Goal: Transaction & Acquisition: Purchase product/service

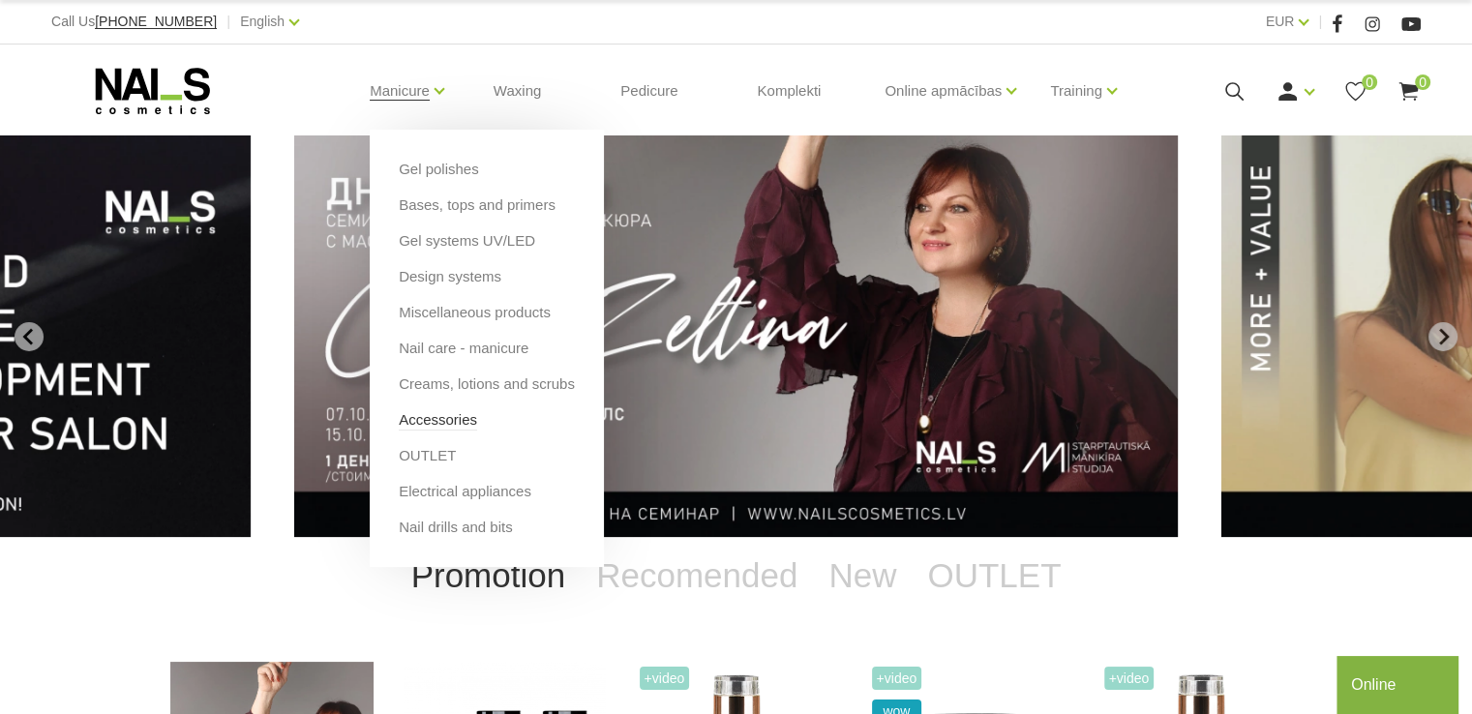
click at [440, 420] on link "Accessories" at bounding box center [438, 420] width 78 height 21
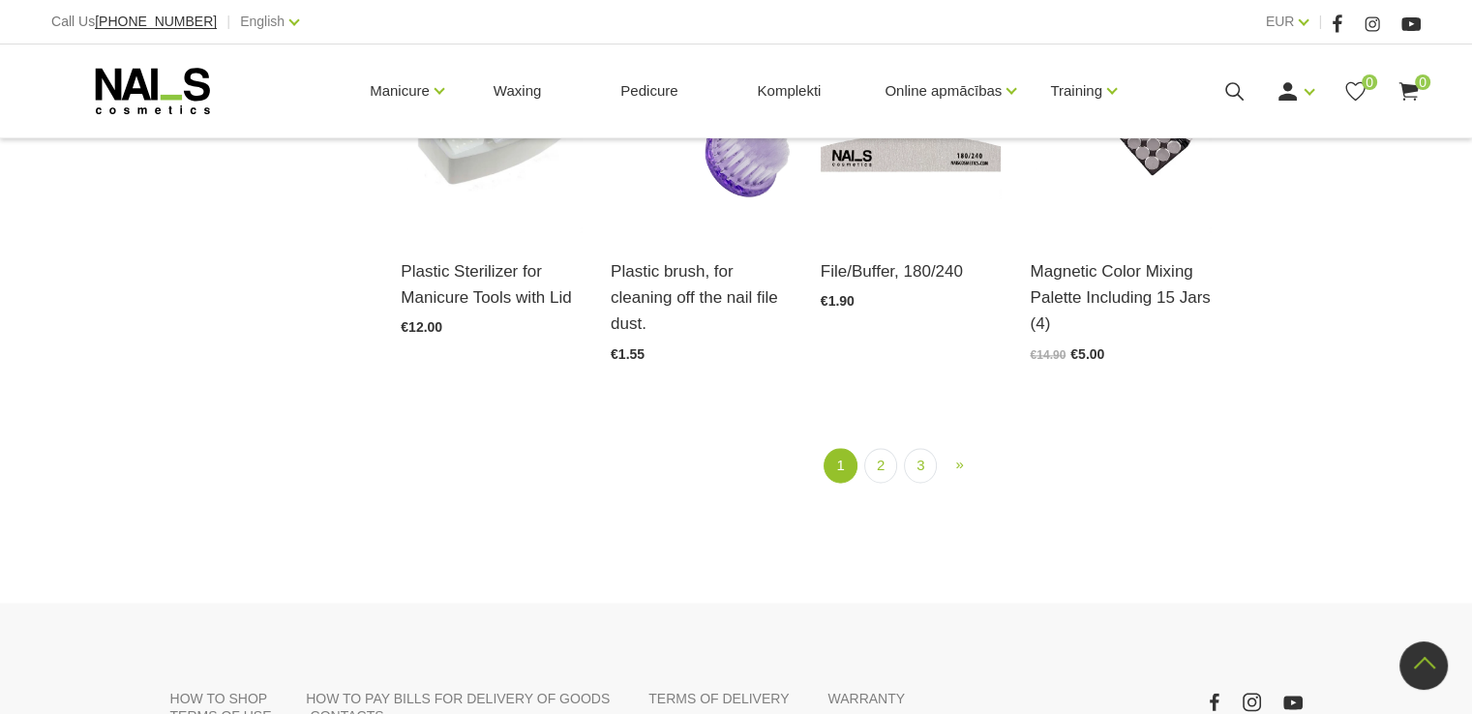
scroll to position [2323, 0]
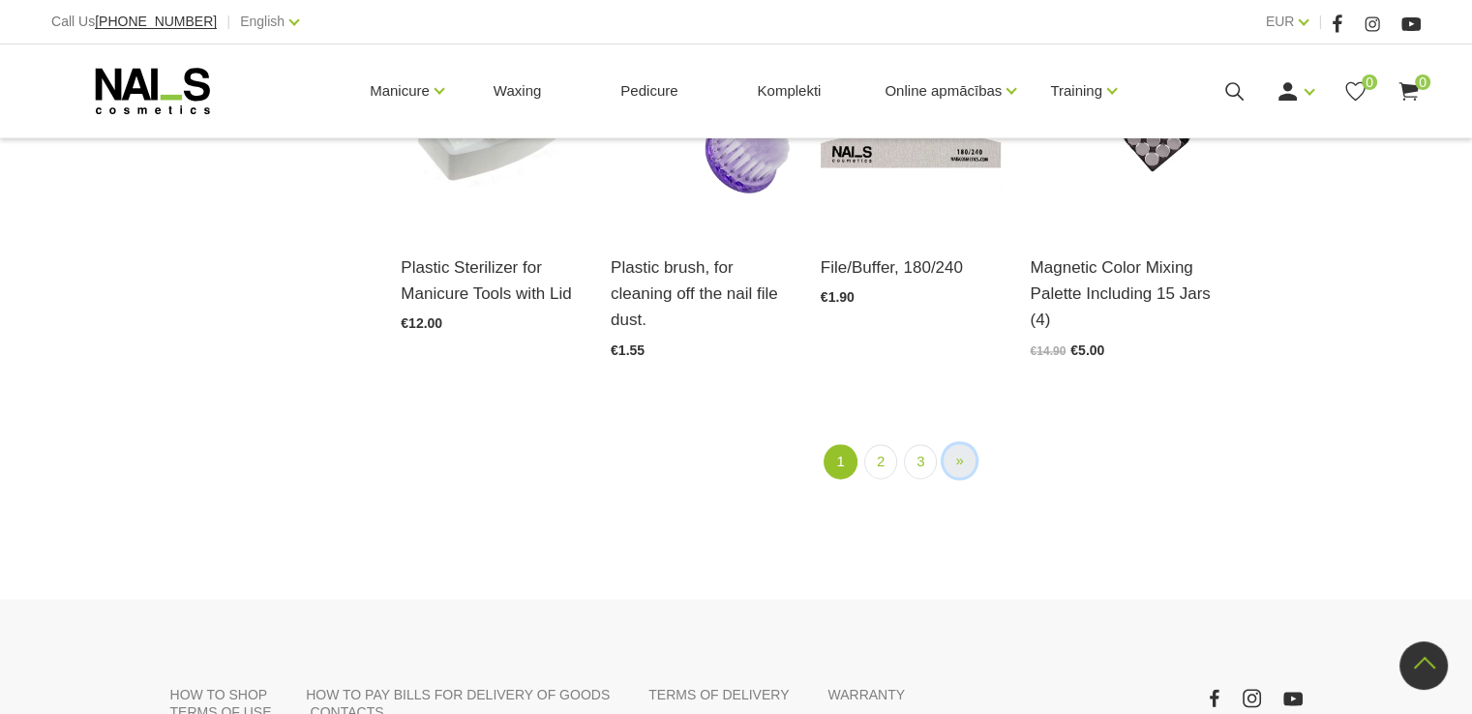
click at [960, 466] on span "»" at bounding box center [960, 460] width 8 height 16
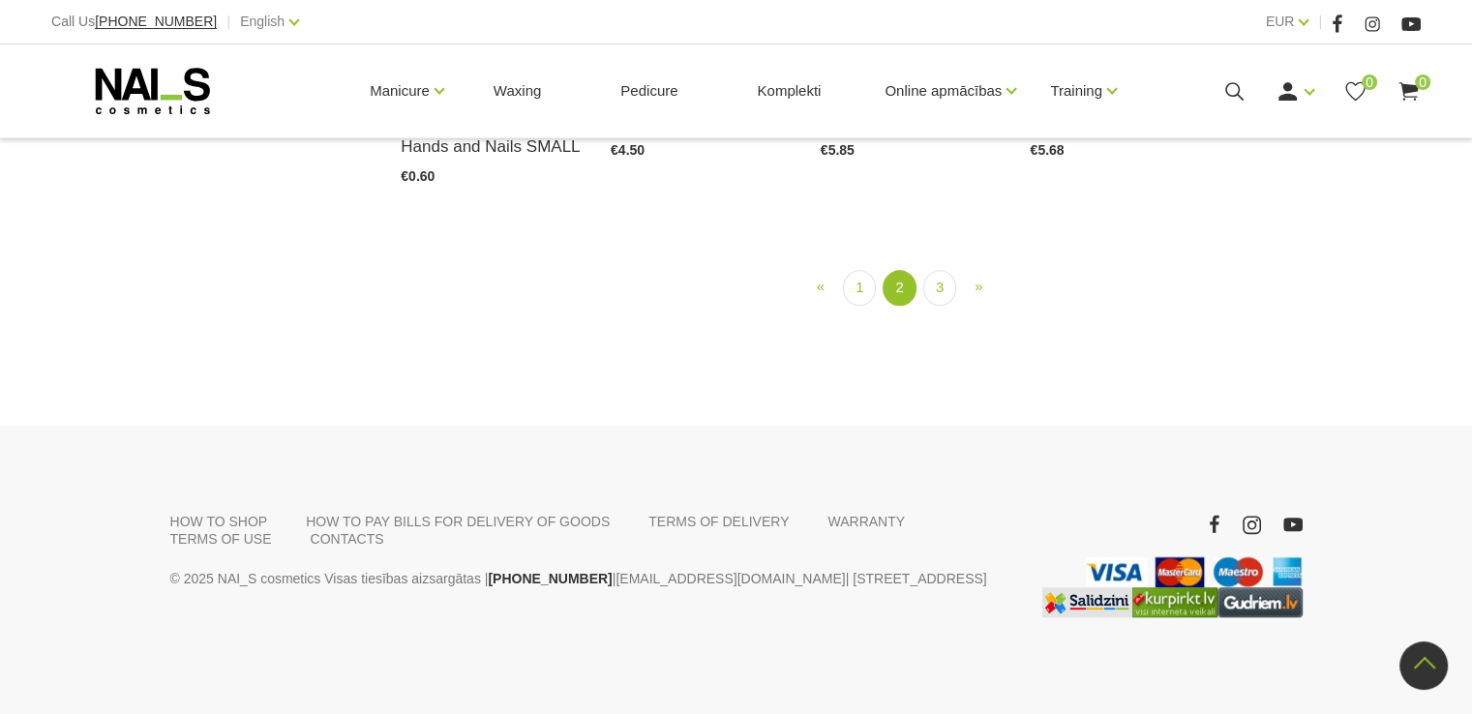
scroll to position [2234, 0]
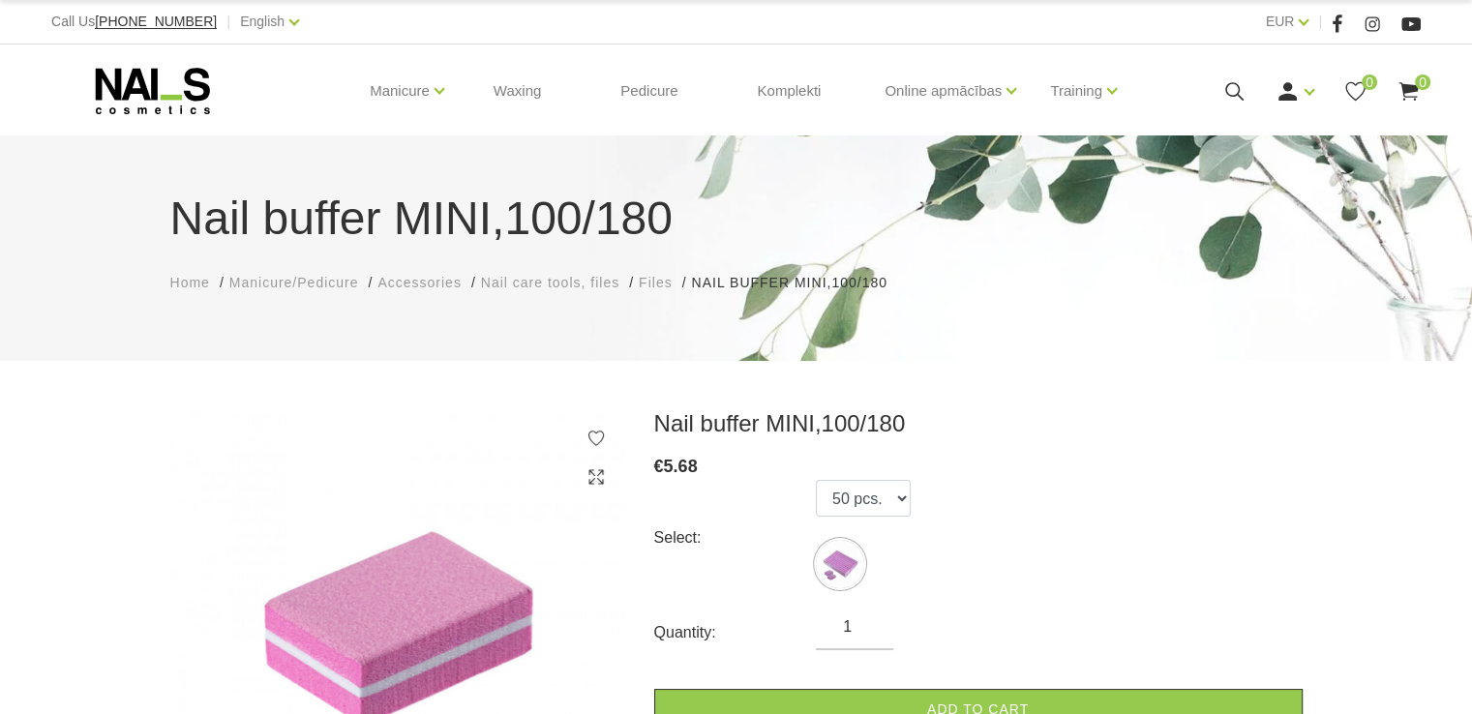
scroll to position [97, 0]
